Goal: Use online tool/utility: Utilize a website feature to perform a specific function

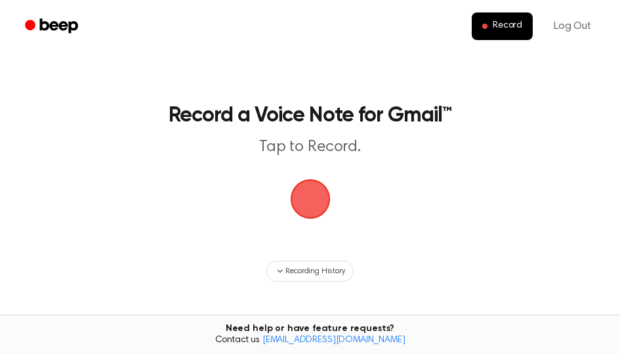
click at [321, 204] on span "button" at bounding box center [310, 199] width 72 height 72
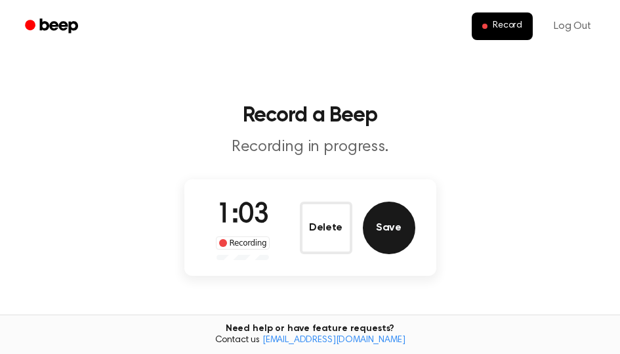
click at [403, 221] on button "Save" at bounding box center [389, 227] width 52 height 52
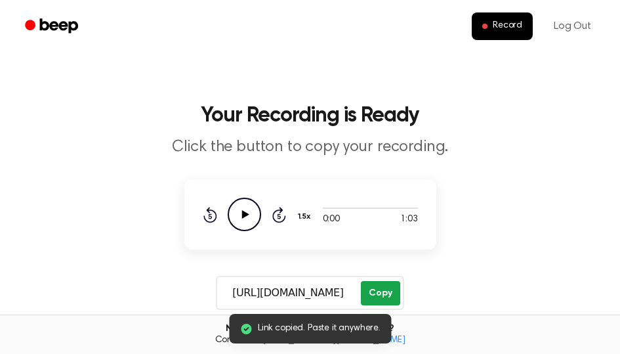
click at [377, 294] on button "Copy" at bounding box center [380, 293] width 39 height 24
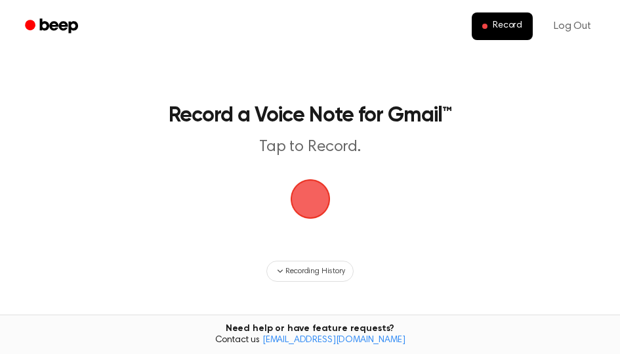
click at [292, 195] on span "button" at bounding box center [310, 198] width 37 height 37
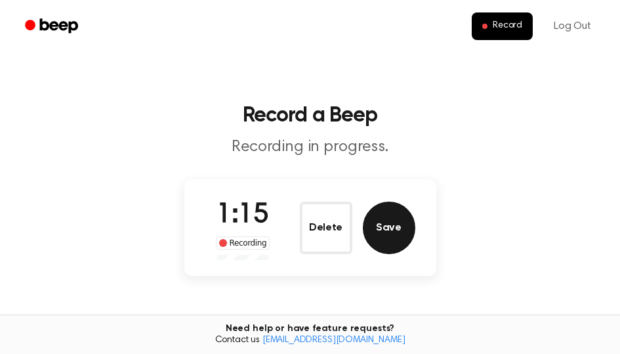
click at [392, 222] on button "Save" at bounding box center [389, 227] width 52 height 52
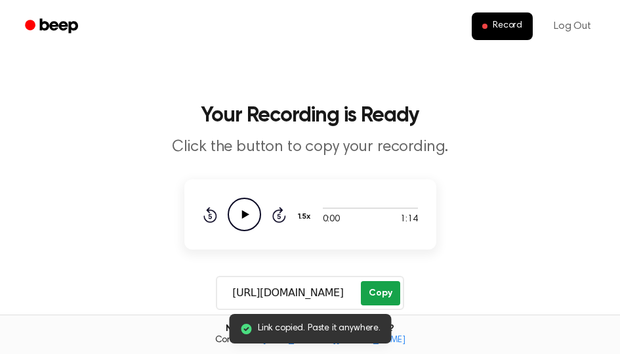
click at [378, 295] on button "Copy" at bounding box center [380, 293] width 39 height 24
